Goal: Information Seeking & Learning: Find specific fact

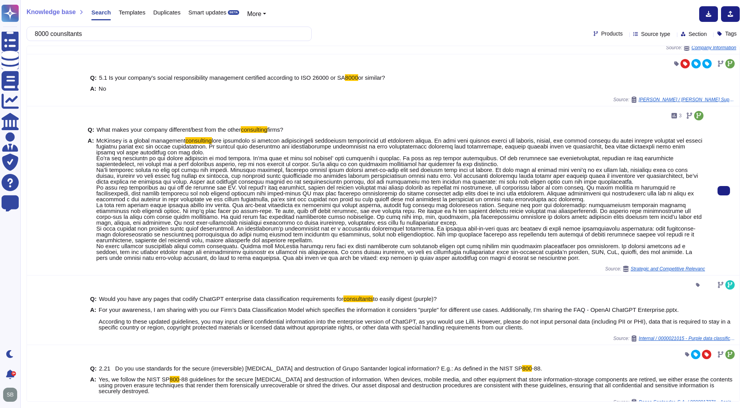
scroll to position [282, 0]
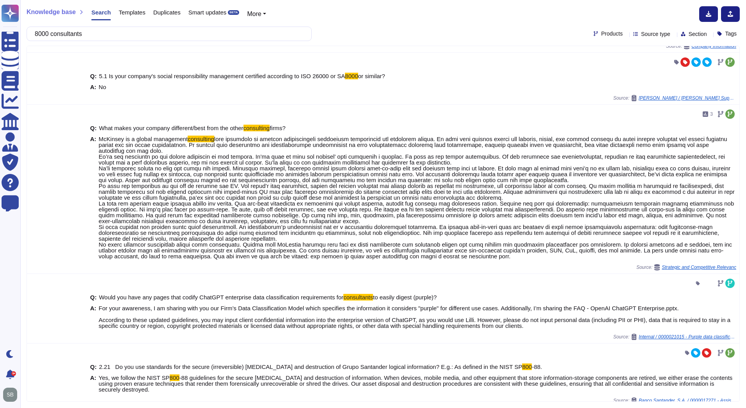
click at [602, 31] on span "Products" at bounding box center [612, 33] width 21 height 5
click at [586, 70] on div at bounding box center [586, 71] width 6 height 6
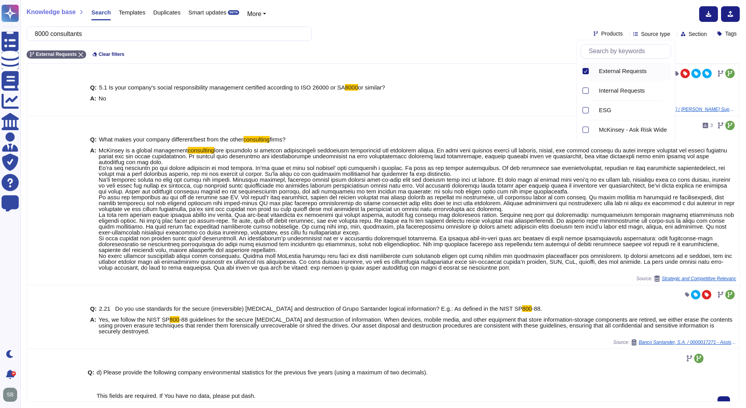
scroll to position [0, 0]
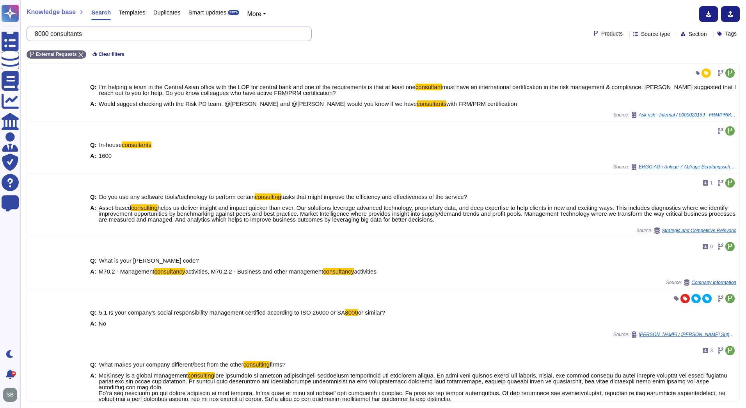
click at [111, 38] on input "8000 consultants" at bounding box center [167, 34] width 273 height 14
paste input "Does your organisation have the ability to adjust current business activities t…"
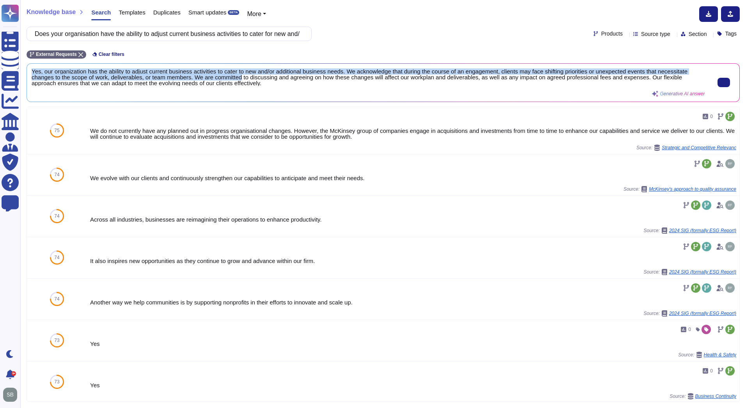
scroll to position [1, 0]
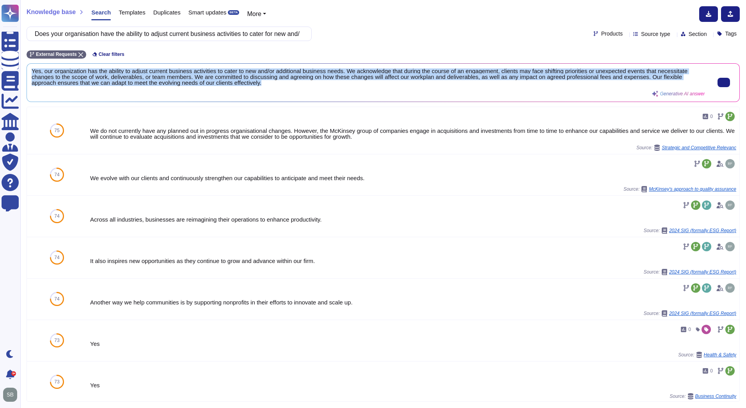
drag, startPoint x: 32, startPoint y: 70, endPoint x: 269, endPoint y: 82, distance: 237.3
click at [269, 82] on span "Yes, our organization has the ability to adjust current business activities to …" at bounding box center [368, 77] width 673 height 18
copy span "Yes, our organization has the ability to adjust current business activities to …"
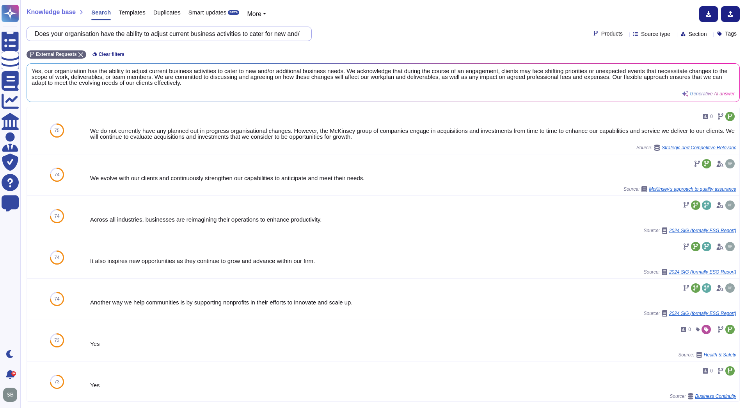
click at [97, 31] on input "Does your organisation have the ability to adjust current business activities t…" at bounding box center [167, 34] width 273 height 14
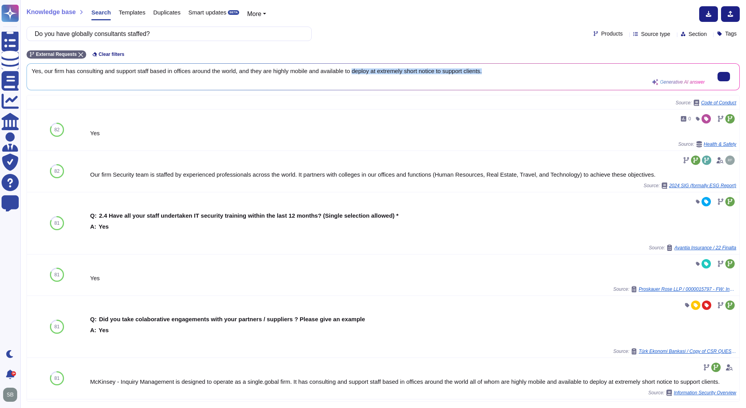
drag, startPoint x: 491, startPoint y: 71, endPoint x: 353, endPoint y: 78, distance: 137.6
click at [353, 78] on div "Yes, our firm has consulting and support staff based in offices around the worl…" at bounding box center [368, 76] width 673 height 17
copy span "deploy at extremely short notice to support clients."
click at [123, 36] on input "Do you have globally consultants staffed?" at bounding box center [167, 34] width 273 height 14
drag, startPoint x: 79, startPoint y: 34, endPoint x: 107, endPoint y: 34, distance: 28.1
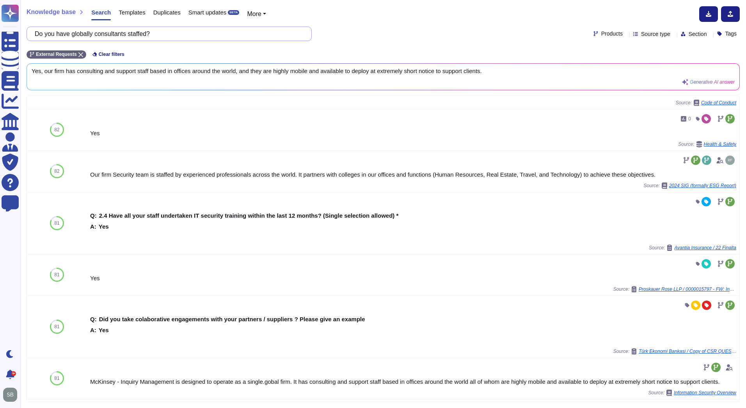
click at [107, 34] on input "Do you have globally consultants staffed?" at bounding box center [167, 34] width 273 height 14
click at [100, 35] on input "Do you have globally consultants staffed?" at bounding box center [167, 34] width 273 height 14
drag, startPoint x: 102, startPoint y: 33, endPoint x: 79, endPoint y: 37, distance: 23.0
click at [79, 37] on input "Do you have globally consultants staffed?" at bounding box center [167, 34] width 273 height 14
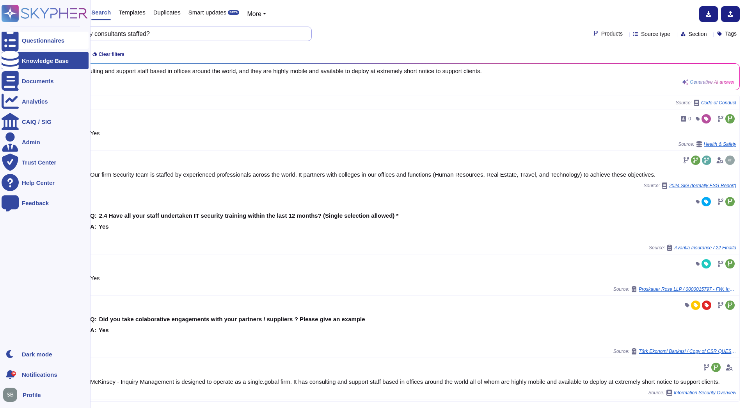
drag, startPoint x: 173, startPoint y: 35, endPoint x: 20, endPoint y: 40, distance: 153.9
click at [20, 40] on div "Questionnaires Knowledge Base Documents Analytics CAIQ / SIG Admin Trust Center…" at bounding box center [373, 204] width 746 height 408
paste input "deploy at extremely short notice to support clients."
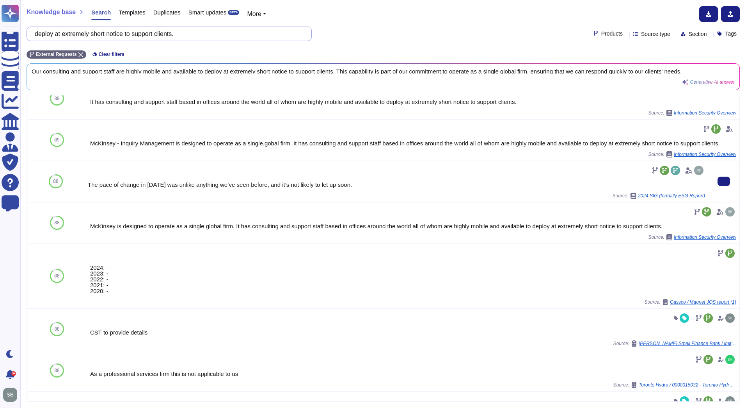
scroll to position [0, 0]
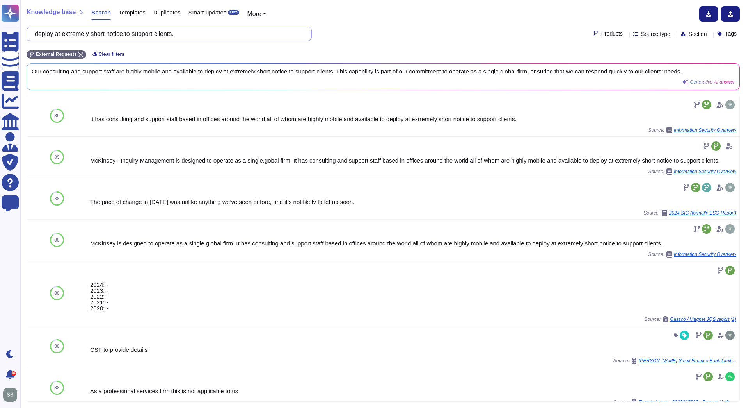
drag, startPoint x: 196, startPoint y: 35, endPoint x: 29, endPoint y: 34, distance: 167.5
click at [29, 34] on div "deploy at extremely short notice to support clients." at bounding box center [169, 34] width 285 height 14
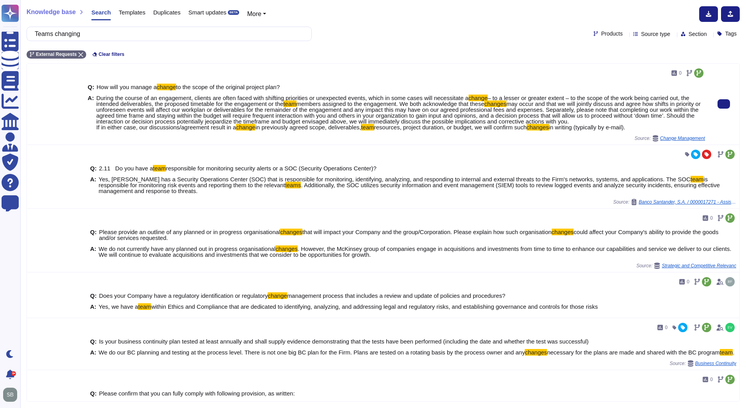
type input "Teams changing"
drag, startPoint x: 101, startPoint y: 96, endPoint x: 356, endPoint y: 95, distance: 255.7
click at [356, 95] on span "During the course of an engagement, clients are often faced with shifting prior…" at bounding box center [282, 97] width 372 height 7
click at [454, 111] on span "may occur and that we will jointly discuss and agree how shifts in priority or …" at bounding box center [398, 115] width 605 height 30
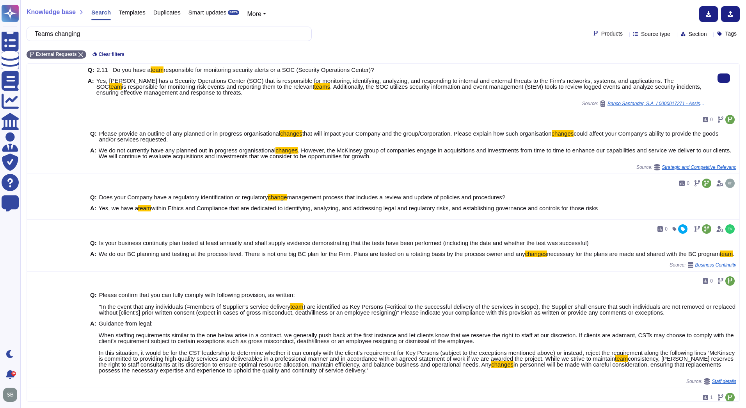
scroll to position [117, 0]
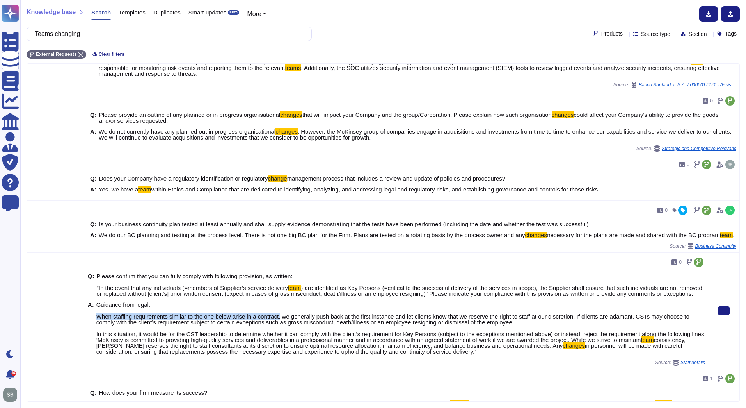
drag, startPoint x: 95, startPoint y: 317, endPoint x: 280, endPoint y: 320, distance: 185.1
click at [280, 320] on div "A: Guidance from legal: When staffing requirements similar to the one below ari…" at bounding box center [397, 327] width 618 height 53
click at [283, 318] on span "Guidance from legal: When staffing requirements similar to the one below arise …" at bounding box center [400, 322] width 608 height 42
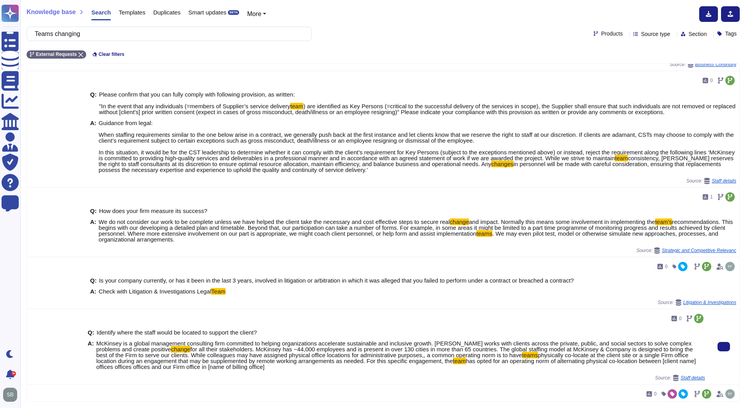
scroll to position [312, 0]
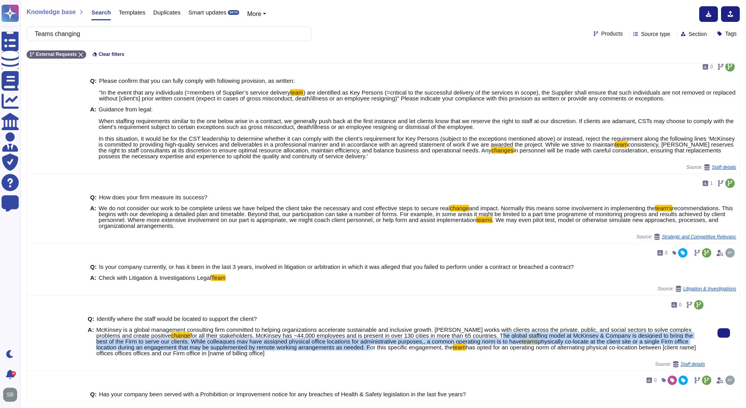
drag, startPoint x: 473, startPoint y: 340, endPoint x: 327, endPoint y: 354, distance: 146.3
click at [327, 354] on span "McKinsey is a global management consulting firm committed to helping organizati…" at bounding box center [400, 340] width 609 height 29
copy span "The global staffing model at McKinsey & Company is designed to bring the best o…"
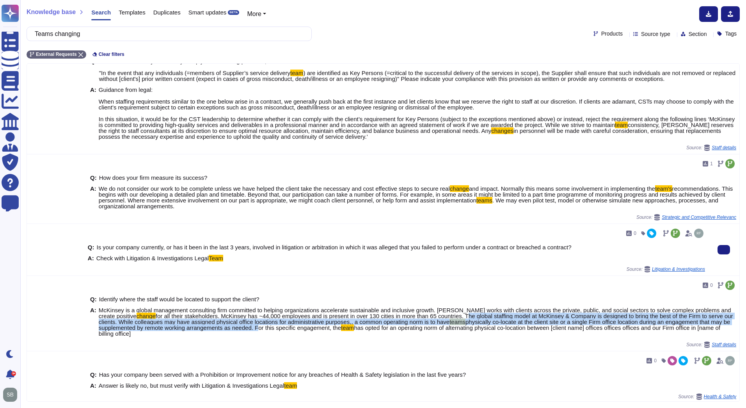
scroll to position [340, 0]
